Goal: Find specific page/section: Find specific page/section

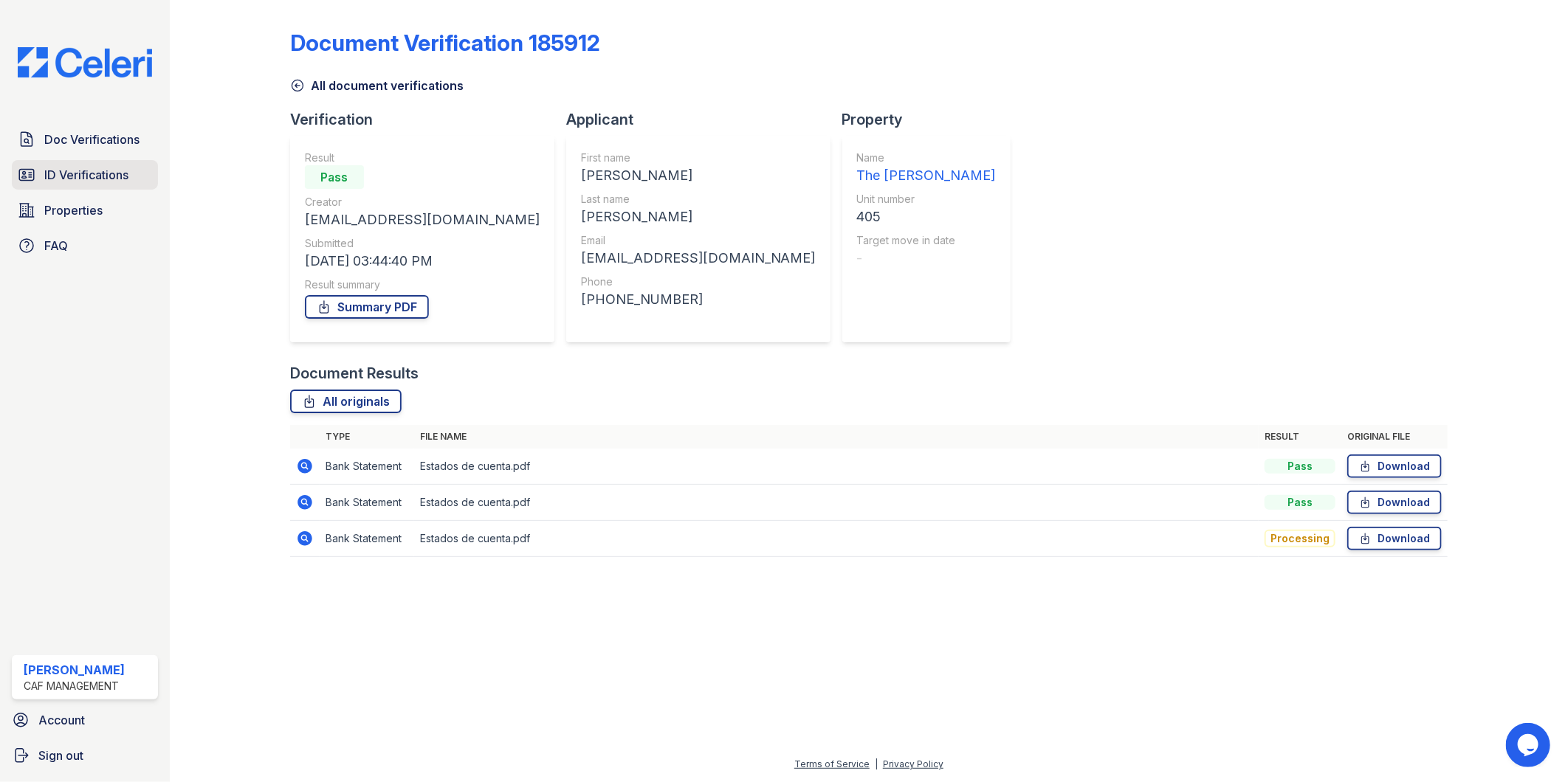
click at [75, 172] on span "ID Verifications" at bounding box center [86, 175] width 84 height 18
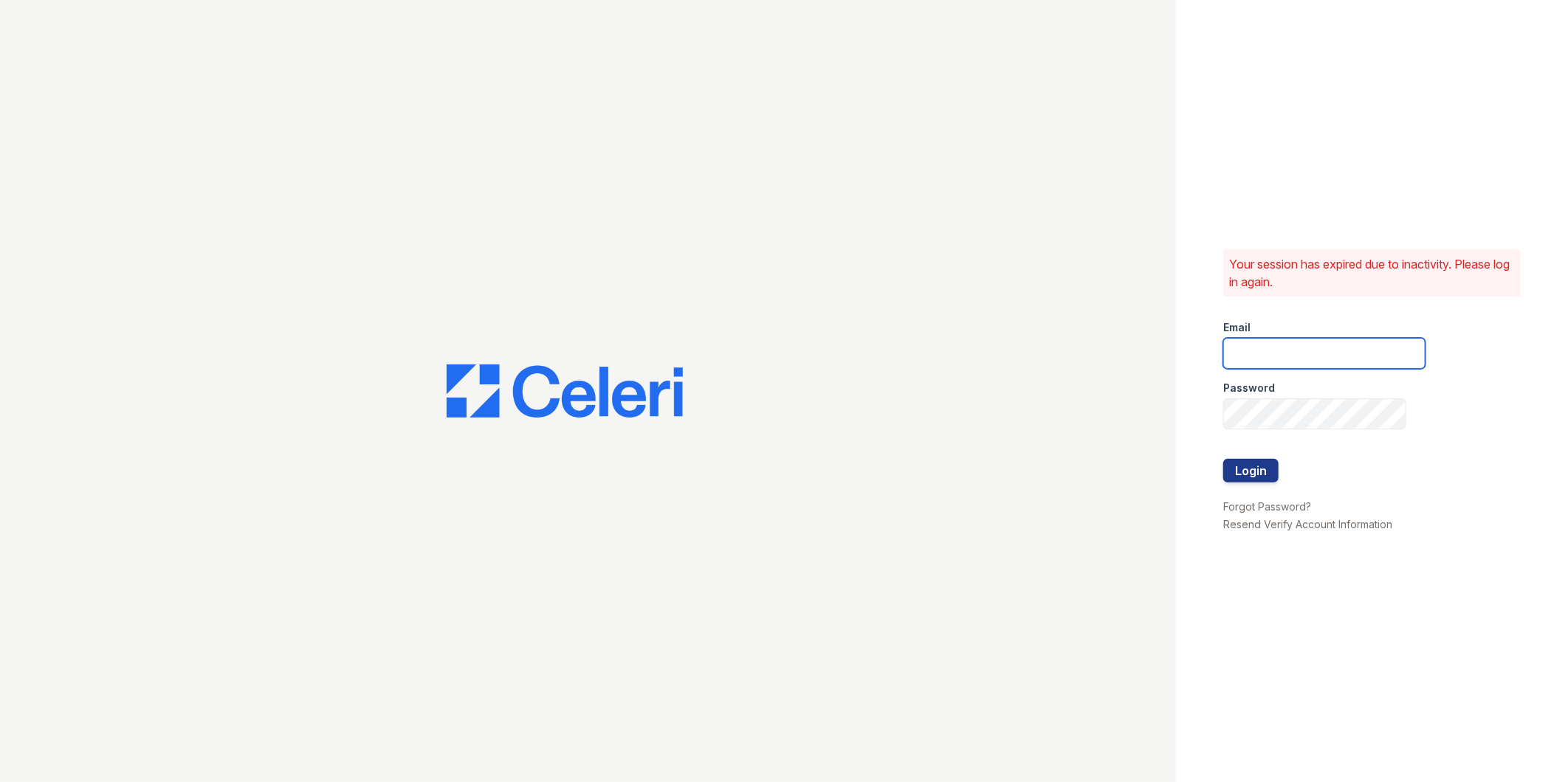
type input "marion1@cafmanagement.com"
click at [1255, 478] on button "Login" at bounding box center [1251, 470] width 55 height 24
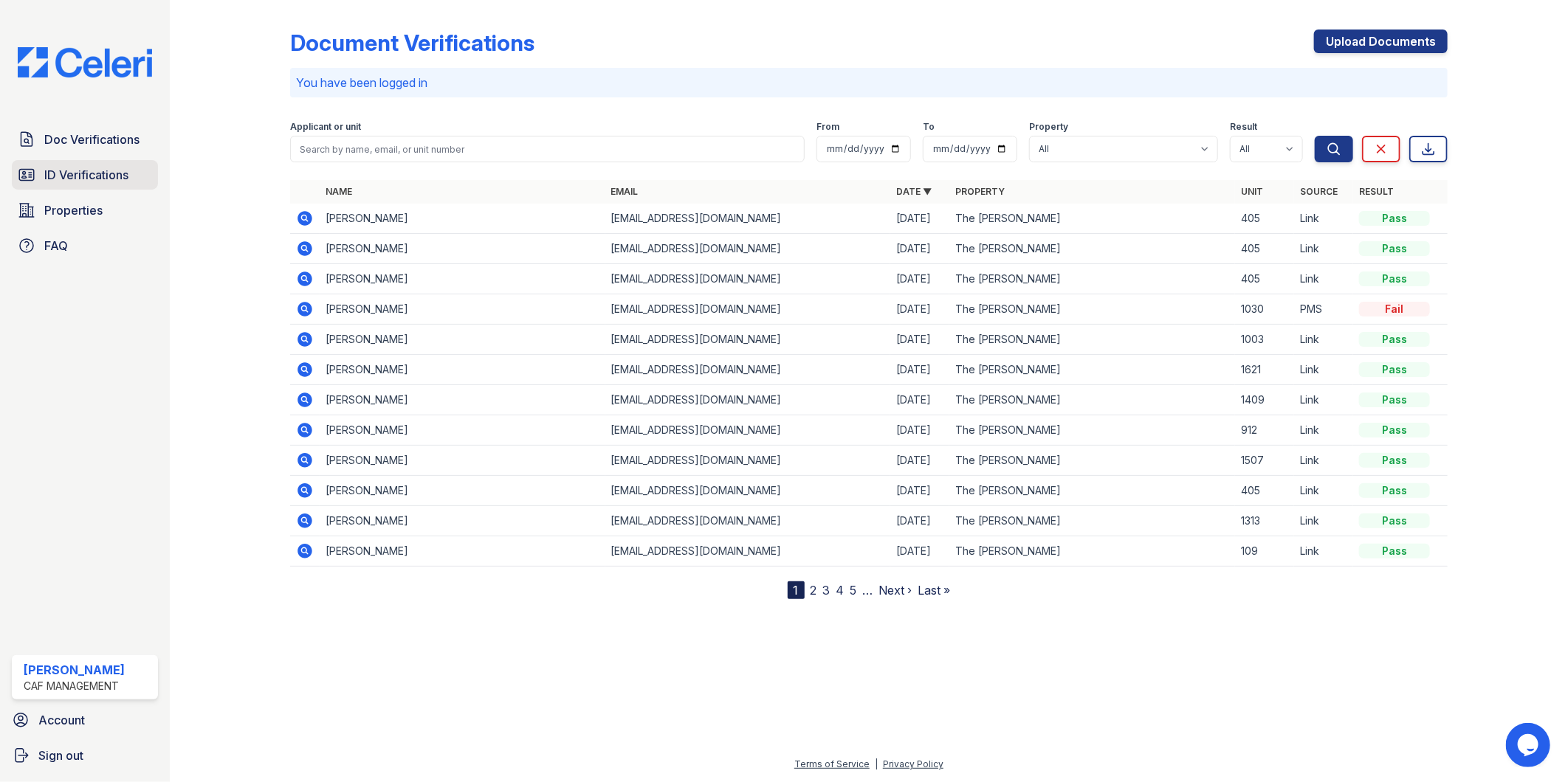
click at [105, 168] on span "ID Verifications" at bounding box center [86, 175] width 84 height 18
